Goal: Find specific page/section: Find specific page/section

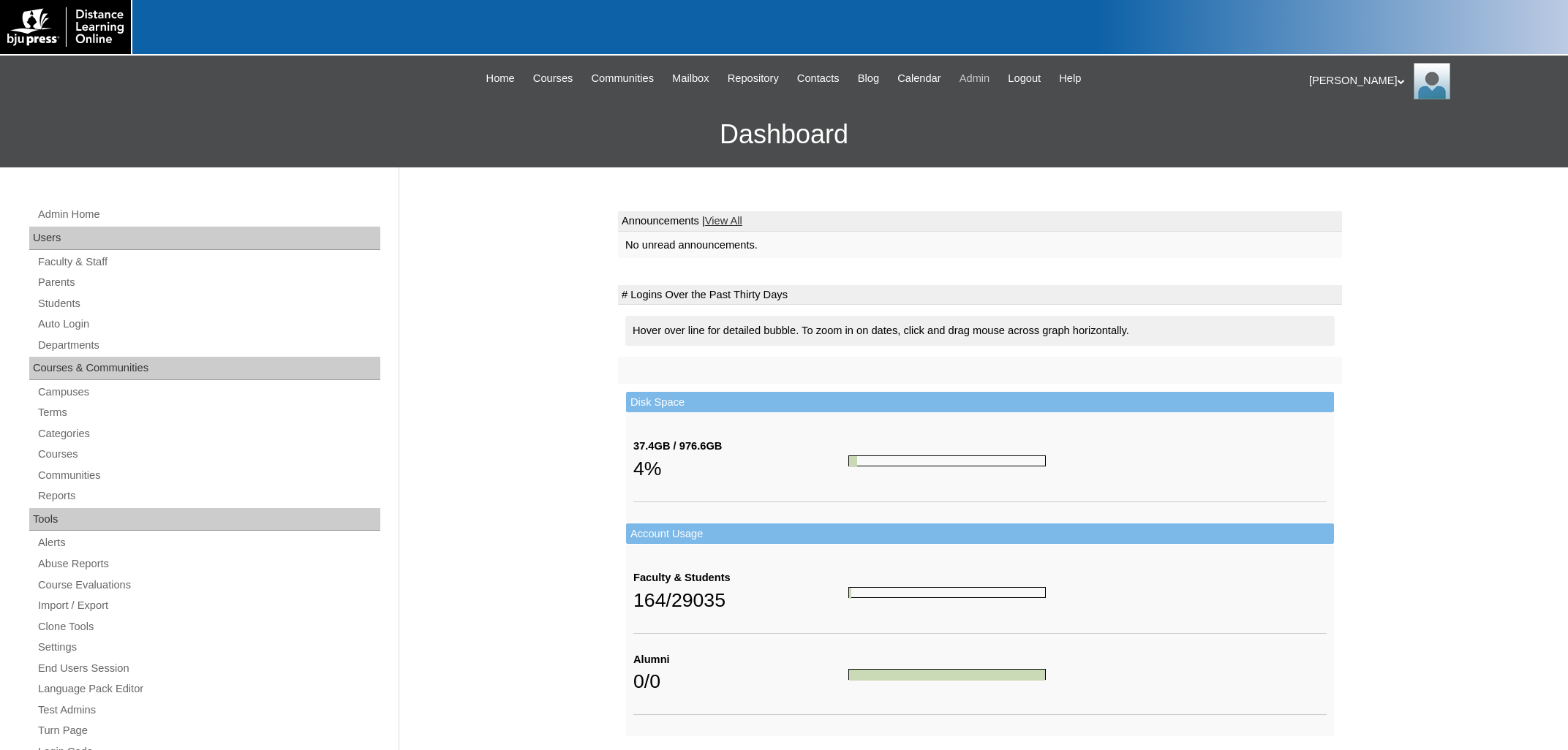
click at [983, 78] on span "Admin" at bounding box center [974, 78] width 31 height 17
click at [57, 412] on link "Terms" at bounding box center [209, 413] width 344 height 18
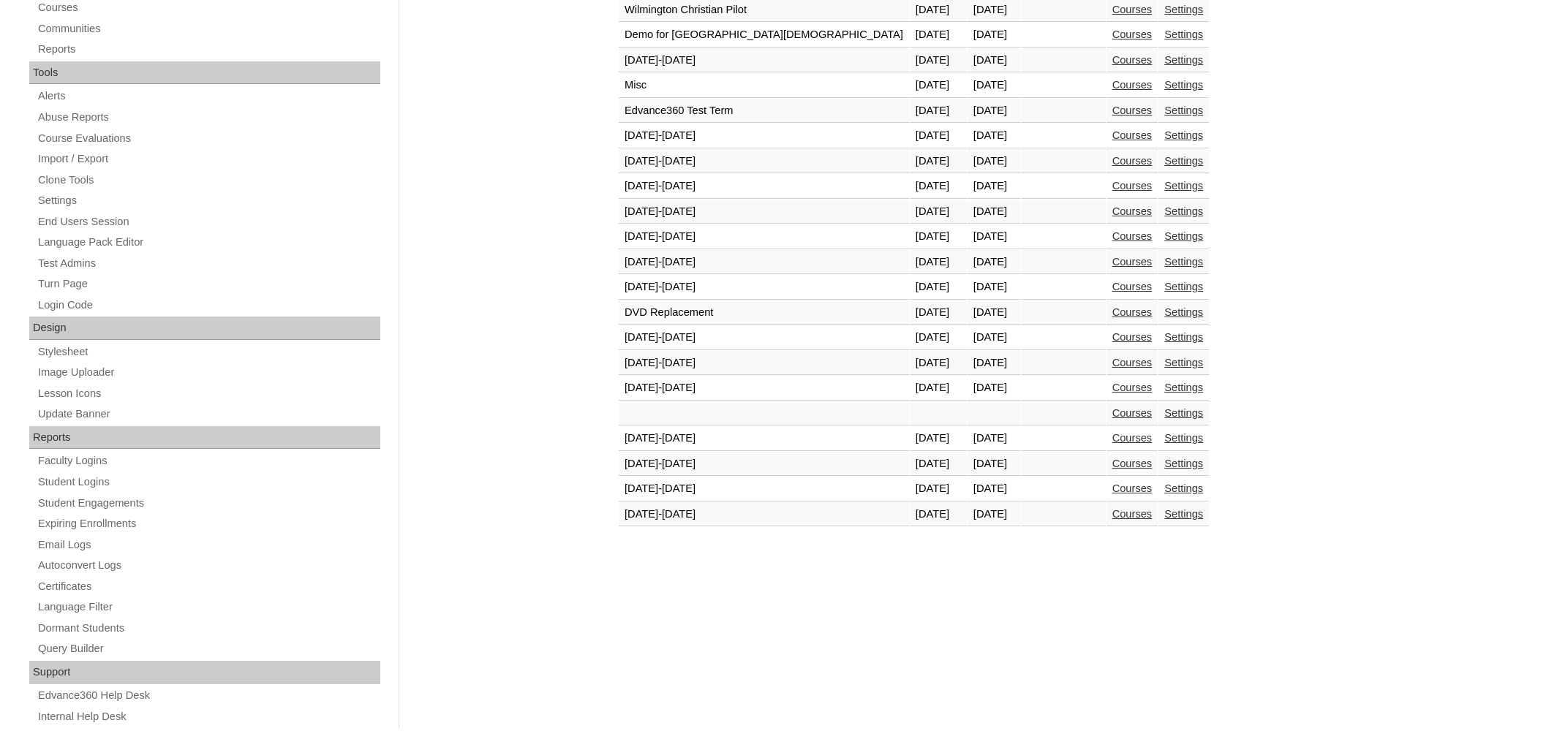
scroll to position [462, 0]
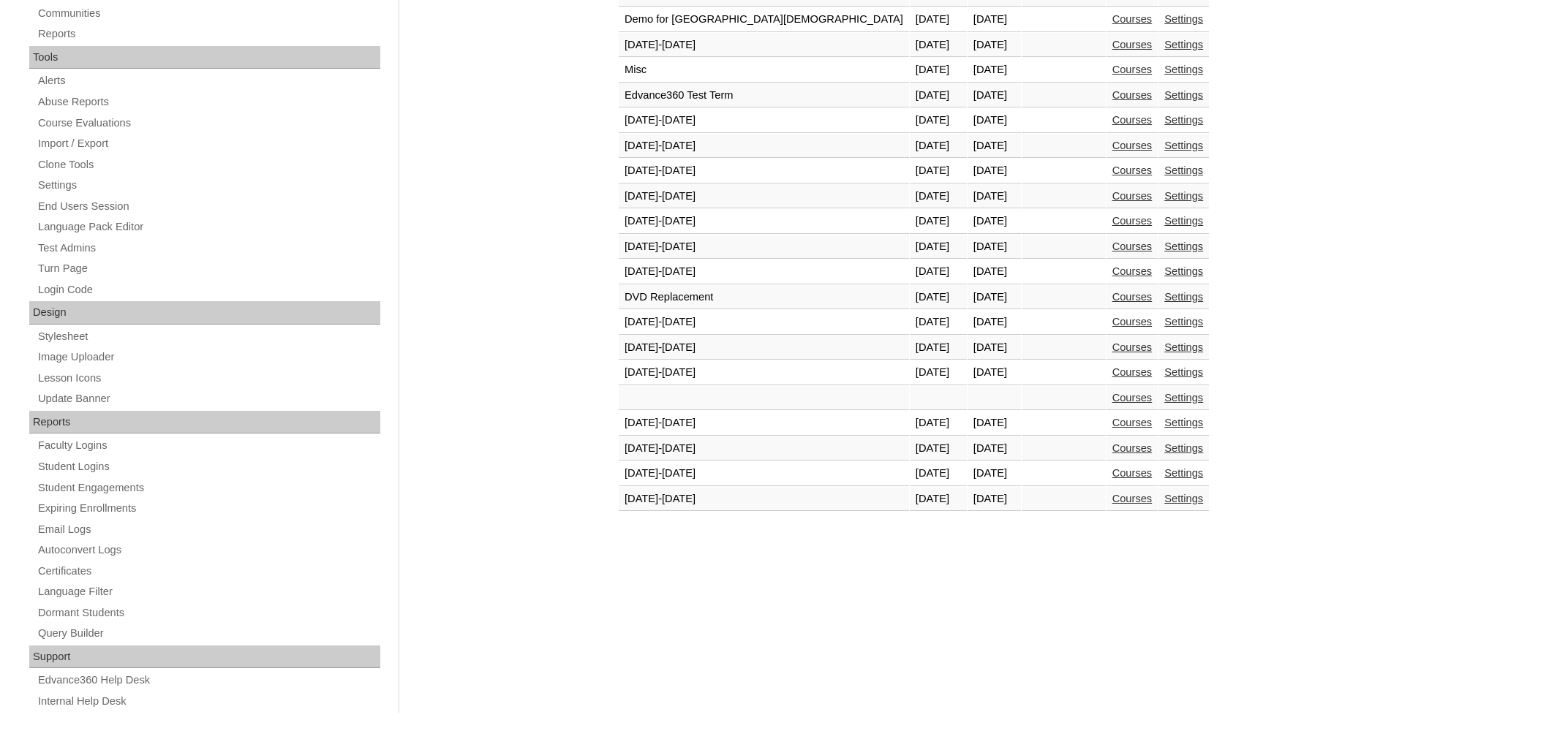
click at [1112, 502] on link "Courses" at bounding box center [1132, 498] width 40 height 12
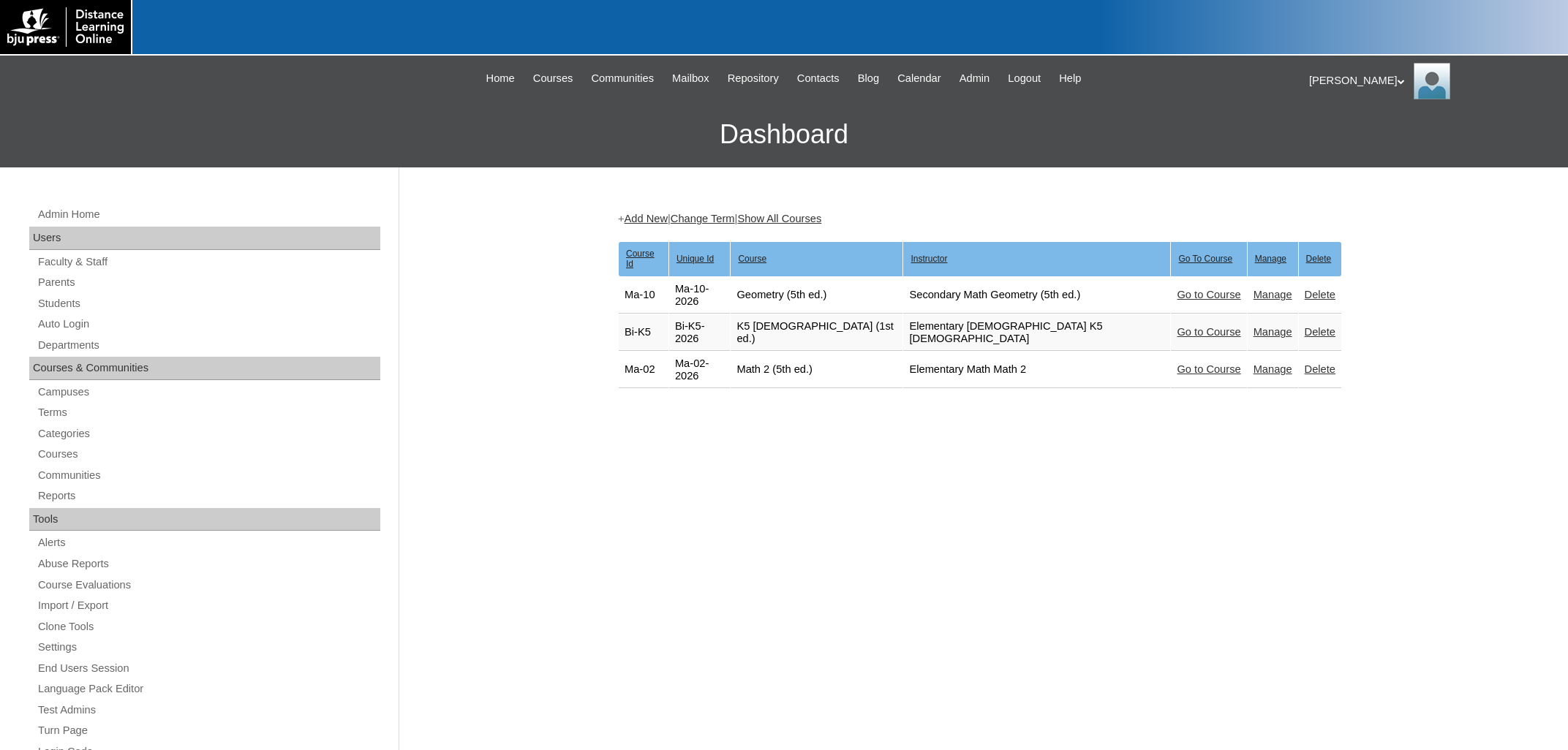
click at [1177, 363] on link "Go to Course" at bounding box center [1208, 369] width 64 height 12
